Goal: Transaction & Acquisition: Purchase product/service

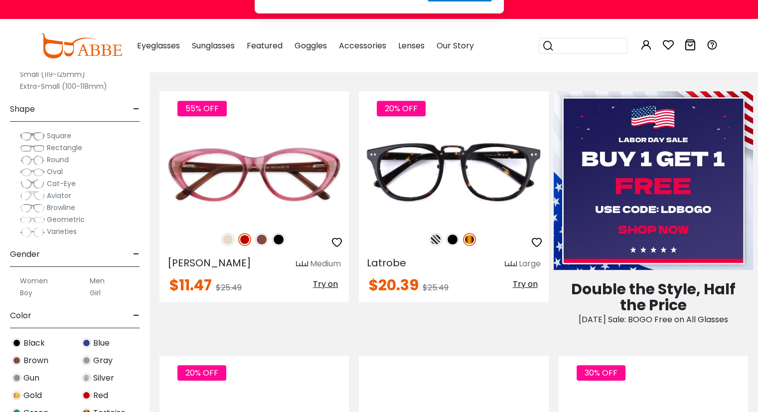
scroll to position [488, 0]
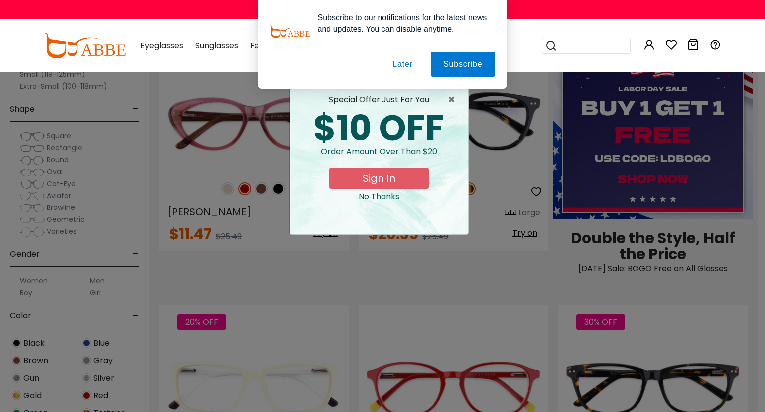
drag, startPoint x: 758, startPoint y: 26, endPoint x: 765, endPoint y: 74, distance: 48.3
click at [448, 100] on span "×" at bounding box center [454, 100] width 12 height 12
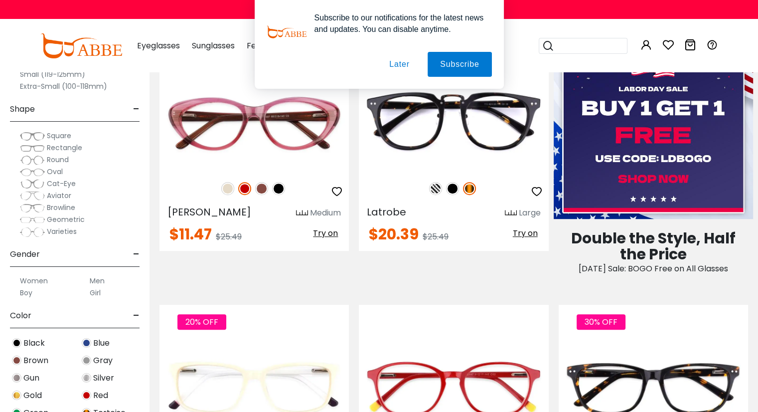
click at [49, 198] on span "Aviator" at bounding box center [59, 195] width 24 height 10
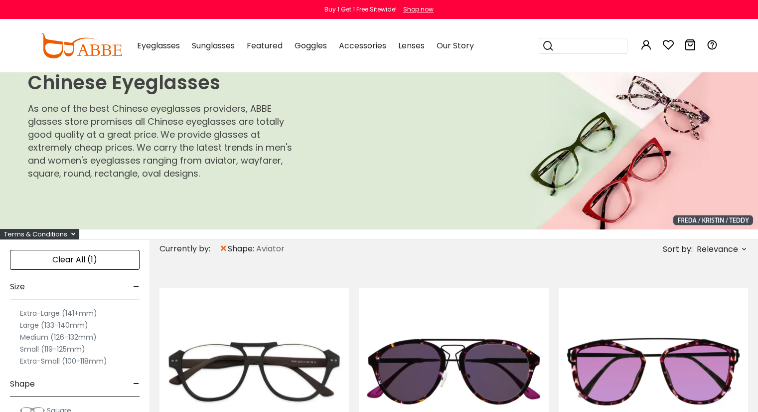
click at [27, 336] on label "Medium (126-132mm)" at bounding box center [58, 337] width 77 height 12
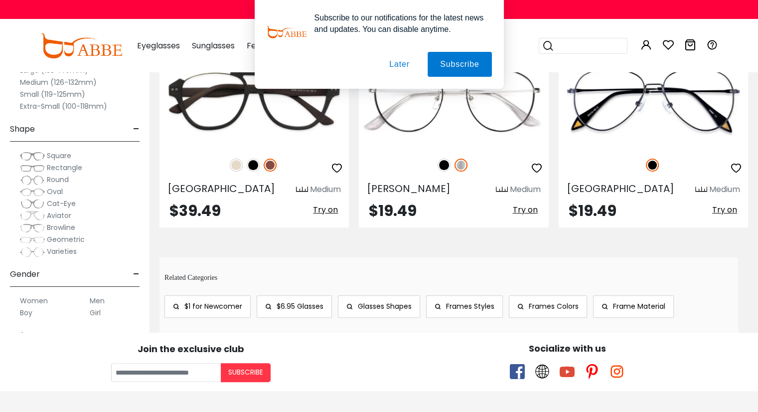
scroll to position [269, 0]
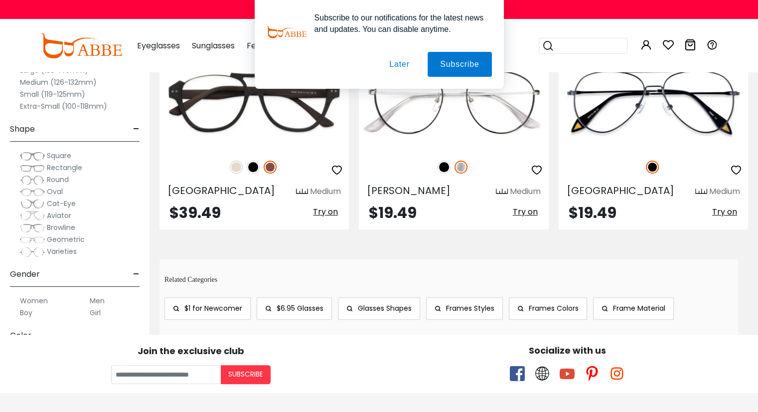
click at [97, 299] on label "Men" at bounding box center [97, 300] width 15 height 12
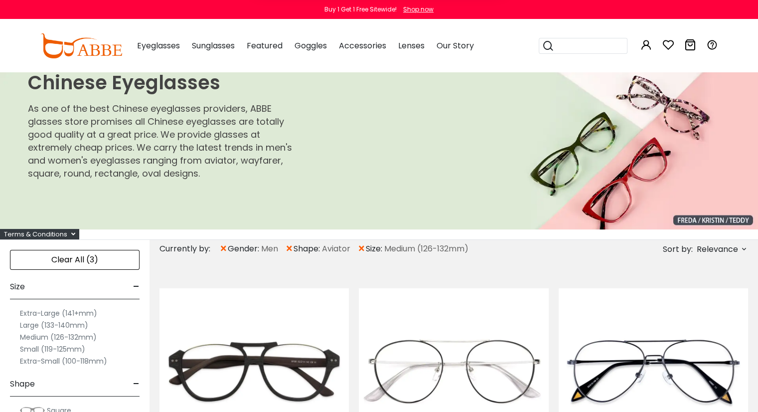
click at [290, 248] on span "×" at bounding box center [289, 249] width 8 height 18
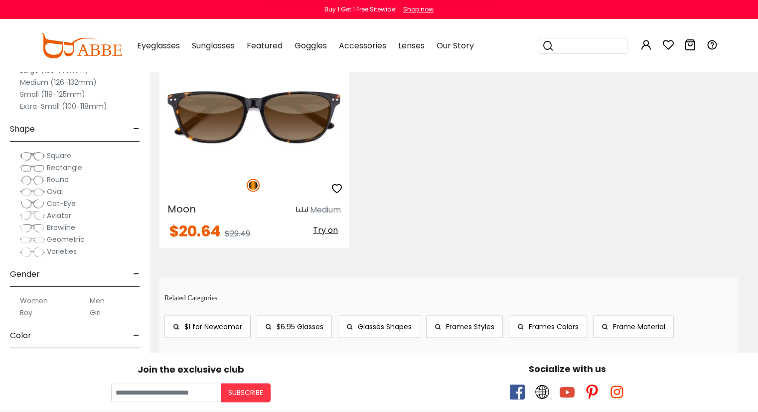
scroll to position [1970, 0]
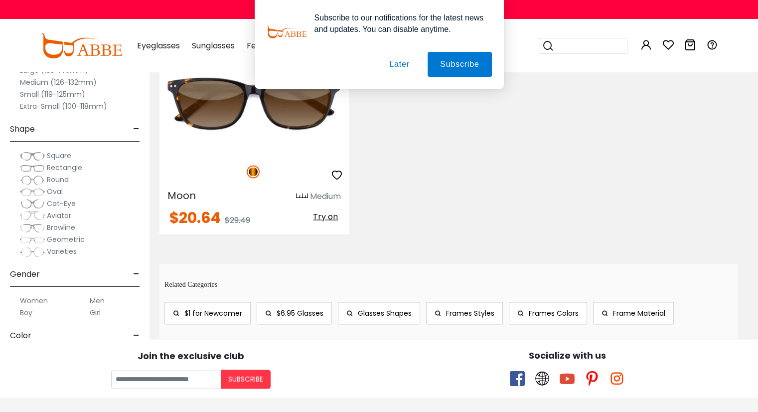
click at [54, 165] on span "Rectangle" at bounding box center [64, 167] width 35 height 10
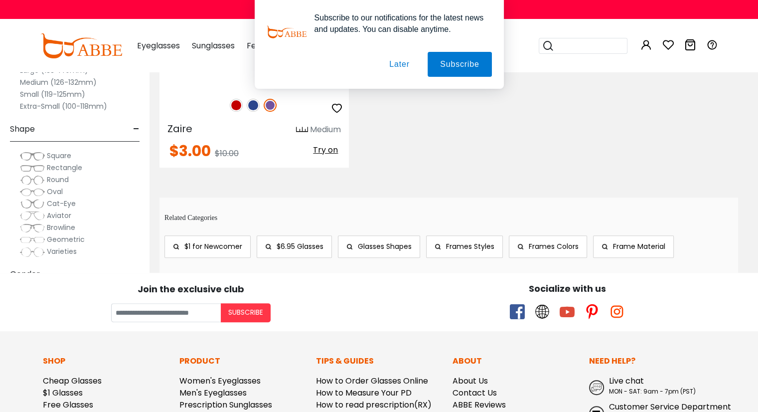
scroll to position [339, 0]
